Goal: Task Accomplishment & Management: Manage account settings

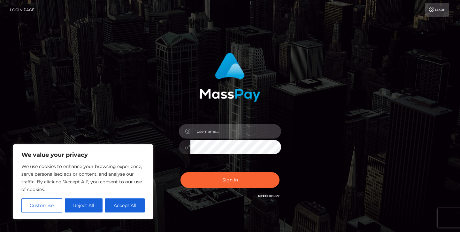
click at [221, 130] on input "text" at bounding box center [235, 131] width 91 height 14
click at [222, 134] on input "text" at bounding box center [235, 131] width 91 height 14
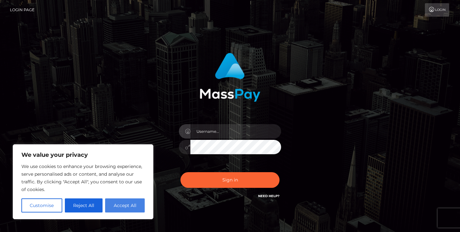
click at [113, 207] on button "Accept All" at bounding box center [125, 205] width 40 height 14
checkbox input "true"
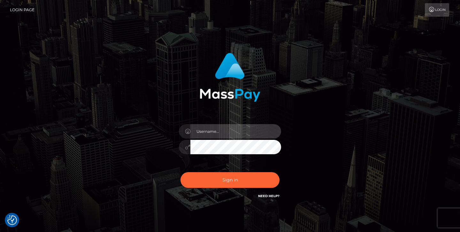
click at [217, 135] on input "text" at bounding box center [235, 131] width 91 height 14
type input "[EMAIL_ADDRESS][DOMAIN_NAME]"
